Goal: Transaction & Acquisition: Purchase product/service

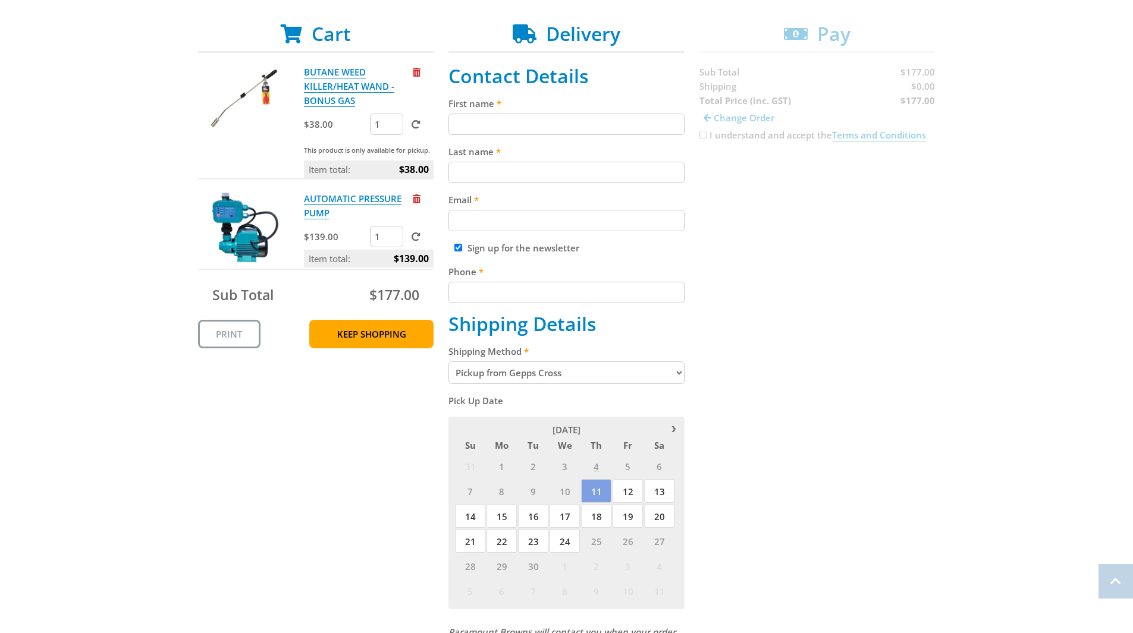
scroll to position [238, 0]
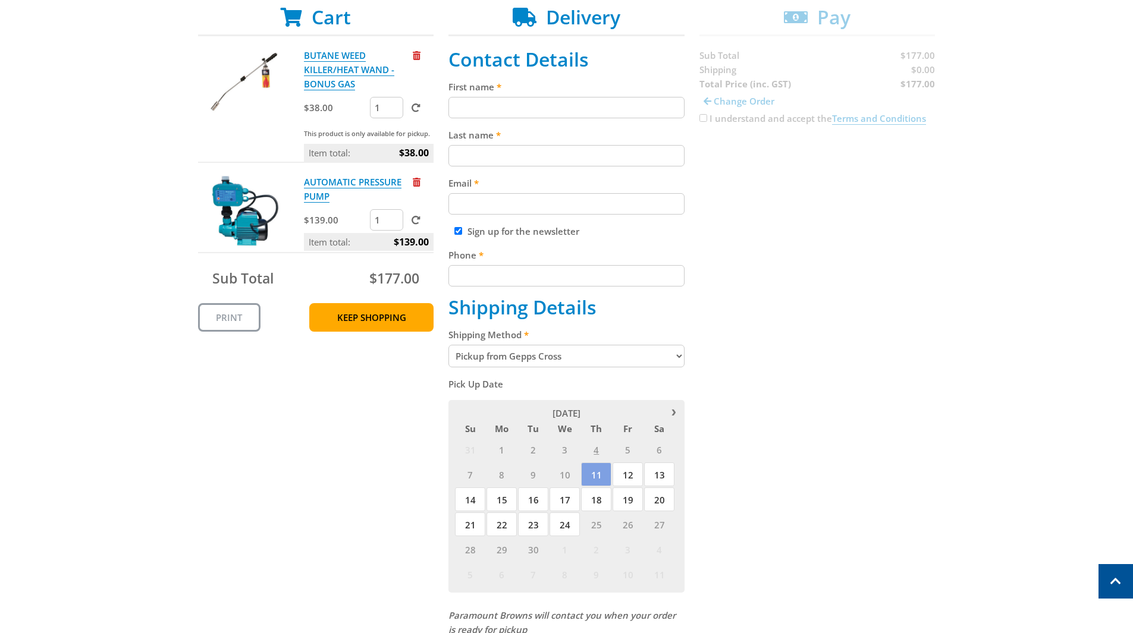
click at [536, 359] on select "Pickup from Gepps Cross Delivery" at bounding box center [566, 356] width 236 height 23
click at [741, 331] on div "Cart BUTANE WEED KILLER/HEAT WAND - BONUS GAS $38.00 1 This product is only ava…" at bounding box center [566, 430] width 737 height 848
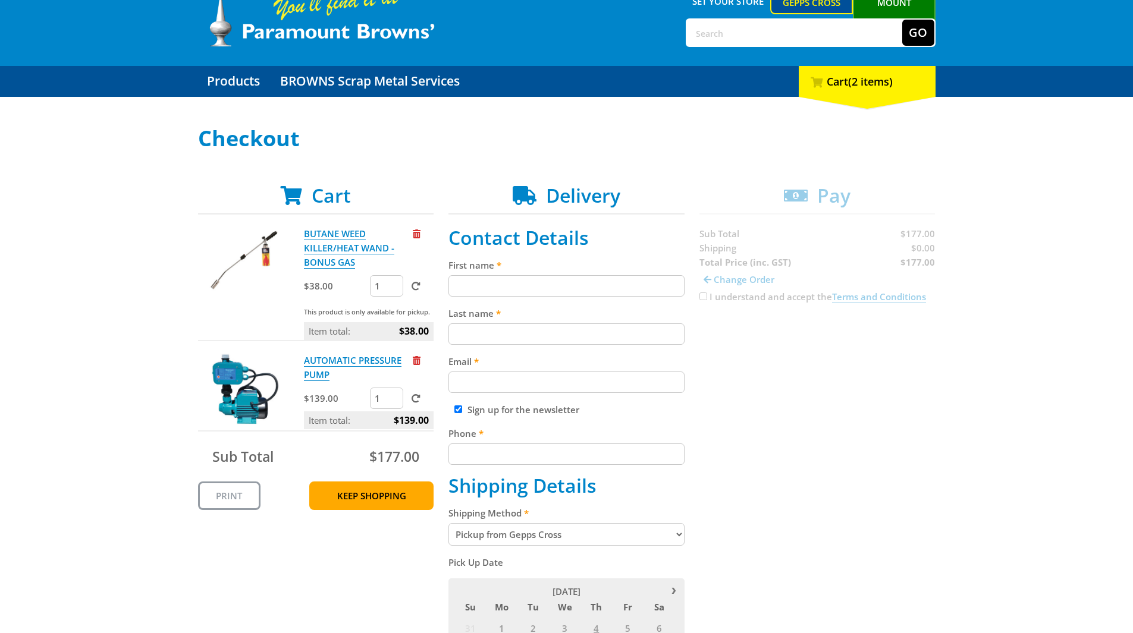
scroll to position [0, 0]
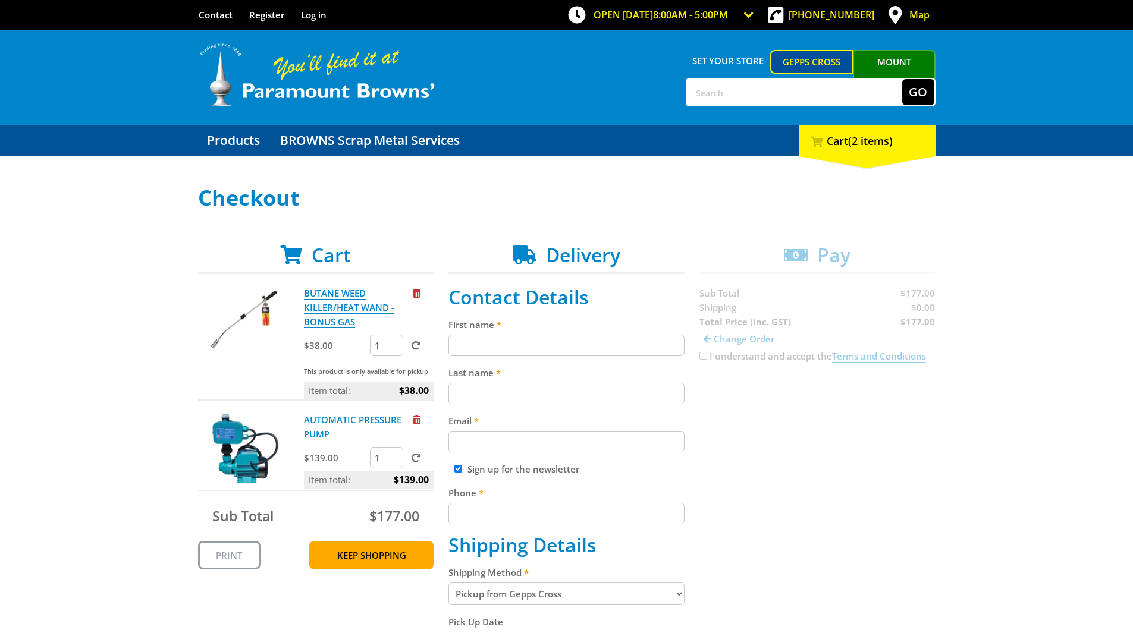
click at [916, 62] on link "Mount [PERSON_NAME]" at bounding box center [894, 72] width 83 height 45
click at [784, 100] on input "text" at bounding box center [794, 92] width 215 height 26
type input "pvc"
click at [902, 79] on button "Go" at bounding box center [918, 92] width 32 height 26
